Goal: Information Seeking & Learning: Learn about a topic

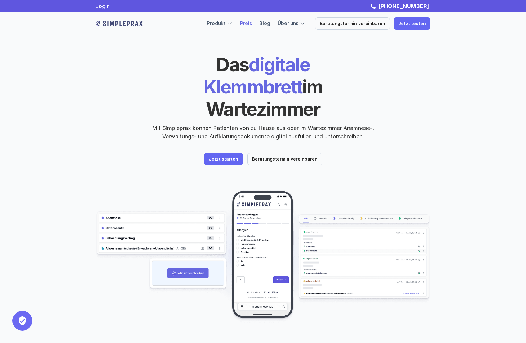
click at [252, 24] on link "Preis" at bounding box center [246, 23] width 12 height 6
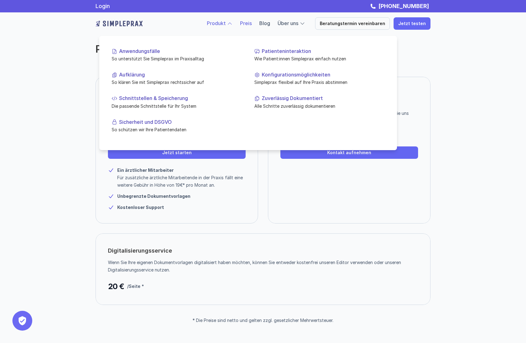
click at [226, 24] on link "Produkt" at bounding box center [216, 23] width 19 height 6
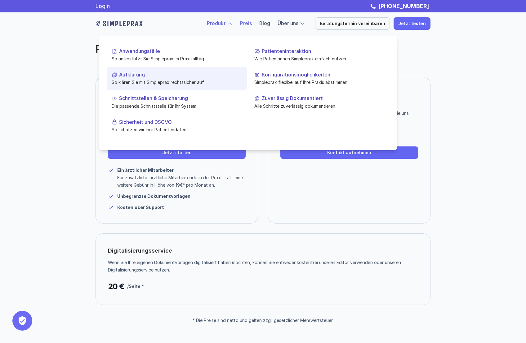
click at [136, 76] on p "Aufklärung" at bounding box center [180, 75] width 123 height 6
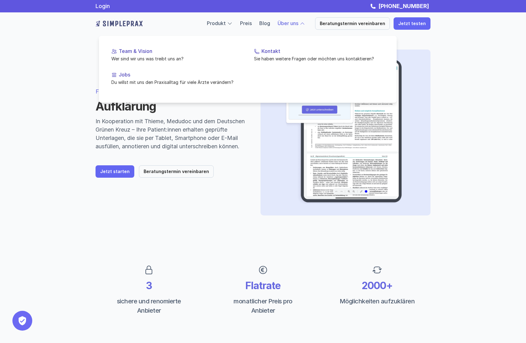
click at [305, 23] on div at bounding box center [302, 24] width 6 height 6
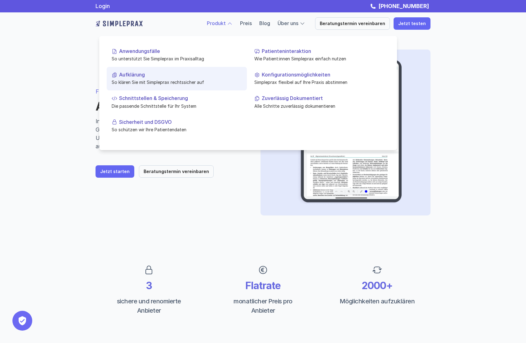
click at [145, 75] on p "Aufklärung" at bounding box center [180, 75] width 123 height 6
click at [139, 77] on p "Aufklärung" at bounding box center [180, 75] width 123 height 6
click at [137, 76] on p "Aufklärung" at bounding box center [180, 75] width 123 height 6
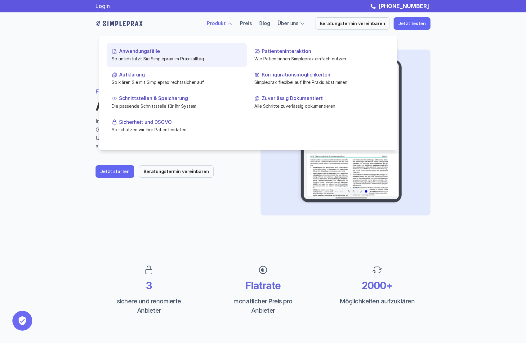
click at [138, 58] on p "So unterstützt Sie Simpleprax im Praxisalltag" at bounding box center [177, 58] width 130 height 7
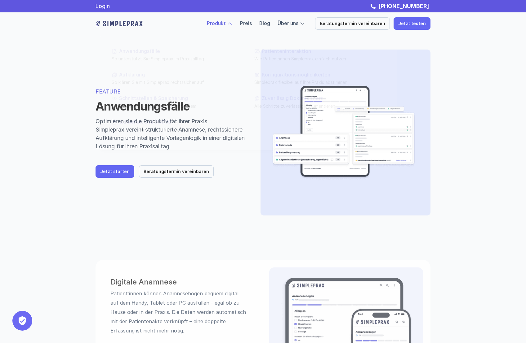
click at [232, 24] on div at bounding box center [230, 24] width 6 height 6
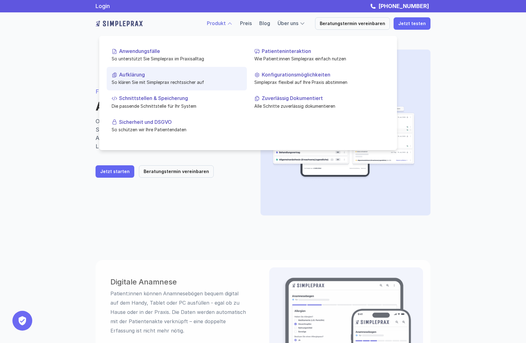
click at [146, 78] on p "Aufklärung" at bounding box center [180, 75] width 123 height 6
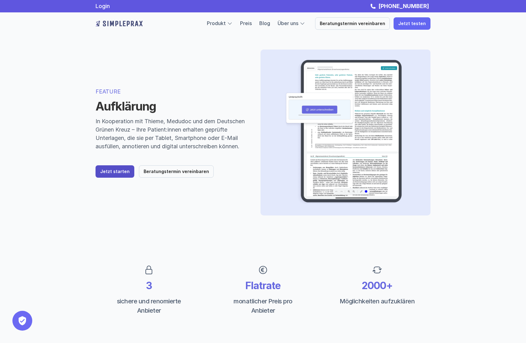
click at [109, 175] on p "Jetzt starten" at bounding box center [114, 171] width 29 height 5
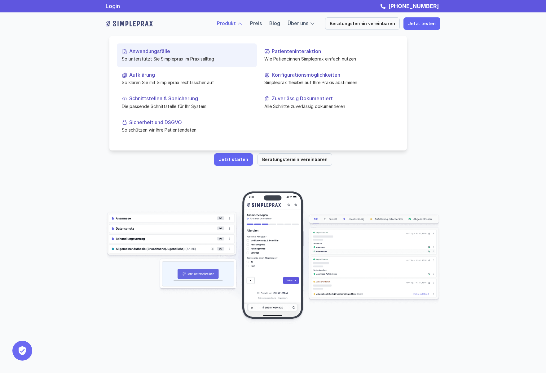
click at [132, 58] on p "So unterstützt Sie Simpleprax im Praxisalltag" at bounding box center [187, 58] width 130 height 7
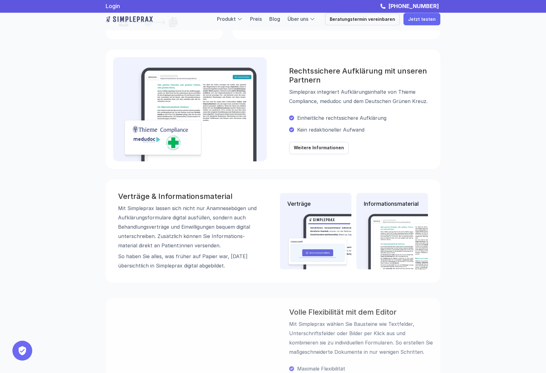
scroll to position [512, 0]
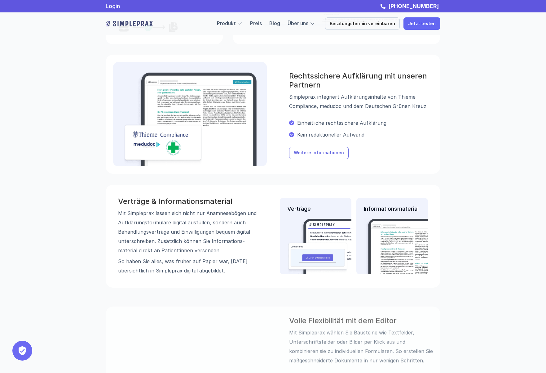
click at [302, 155] on p "Weitere Informationen" at bounding box center [319, 152] width 50 height 5
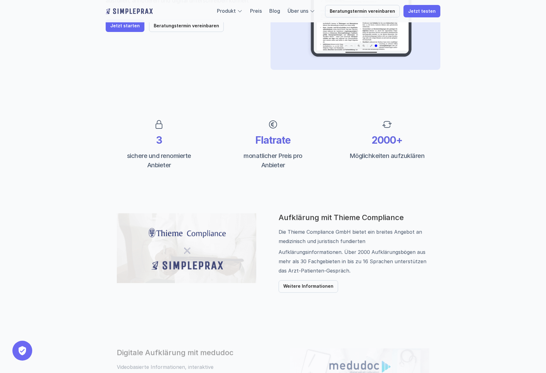
scroll to position [147, 0]
click at [262, 11] on link "Preis" at bounding box center [256, 11] width 12 height 6
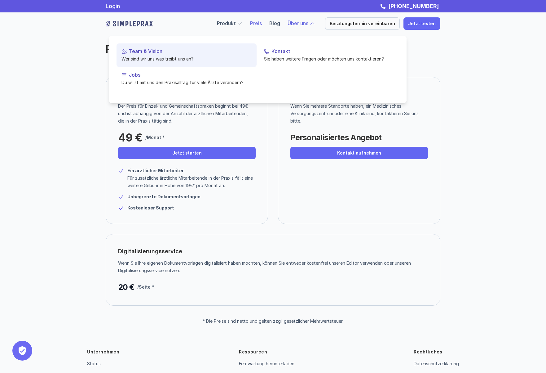
click at [188, 54] on link "Team & Vision Wer sind wir uns was treibt uns an?" at bounding box center [187, 55] width 140 height 24
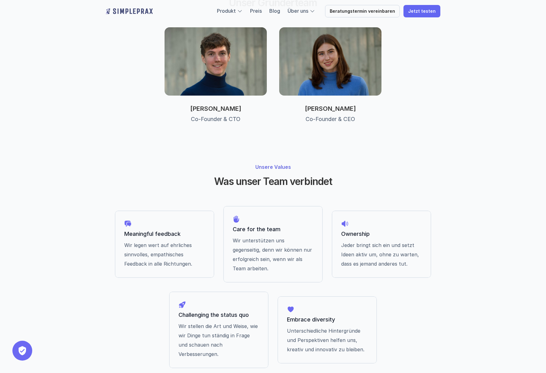
scroll to position [410, 0]
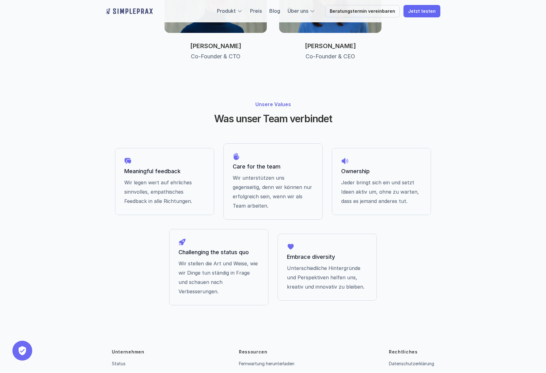
click at [395, 343] on link "Impressum" at bounding box center [399, 375] width 21 height 5
